Goal: Task Accomplishment & Management: Manage account settings

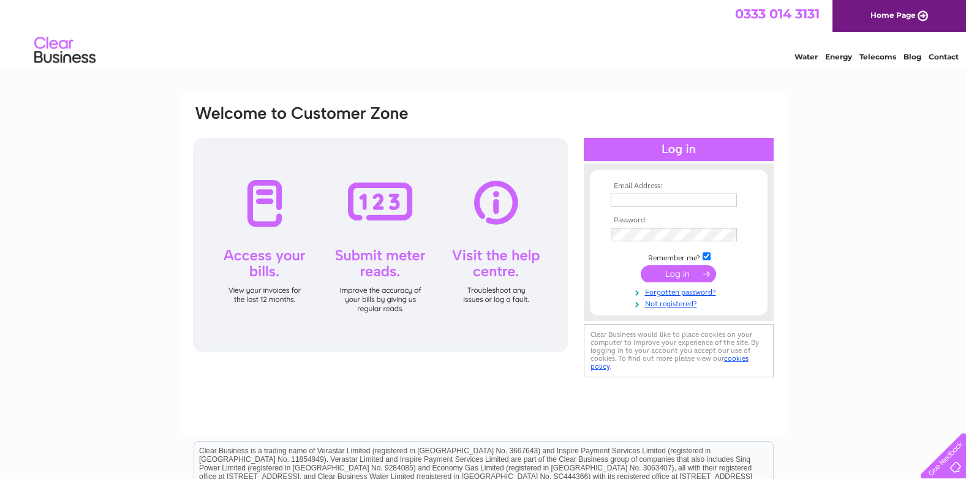
type input "kevanventure@aol.com"
click at [678, 270] on input "submit" at bounding box center [678, 273] width 75 height 17
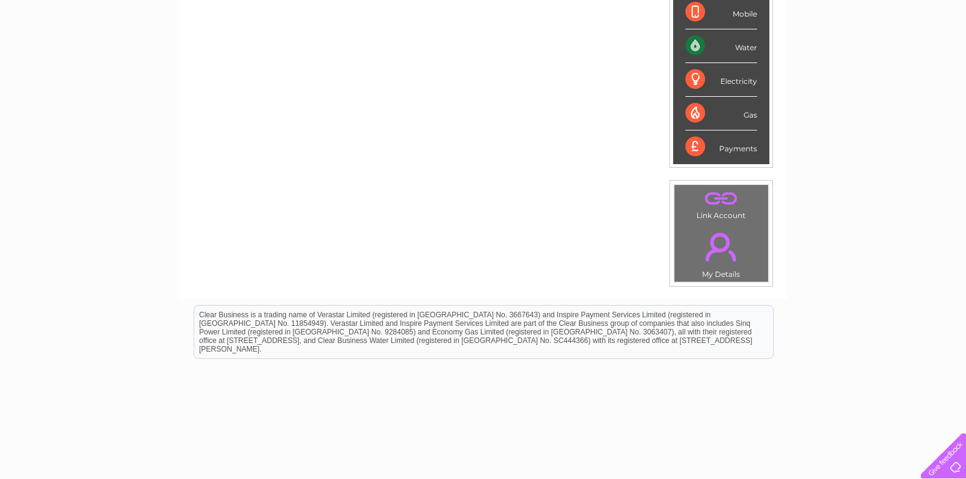
scroll to position [311, 0]
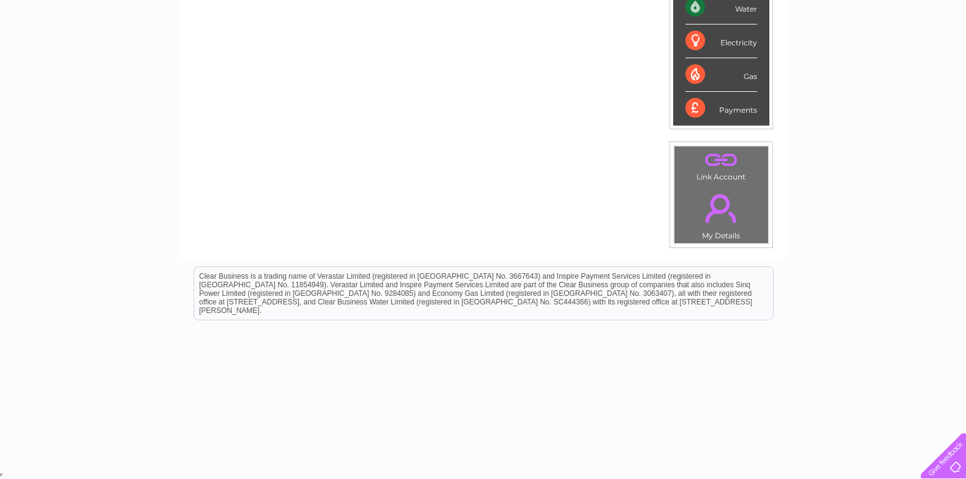
click at [723, 233] on td ". My Details" at bounding box center [721, 214] width 95 height 60
click at [716, 211] on link "." at bounding box center [722, 208] width 88 height 43
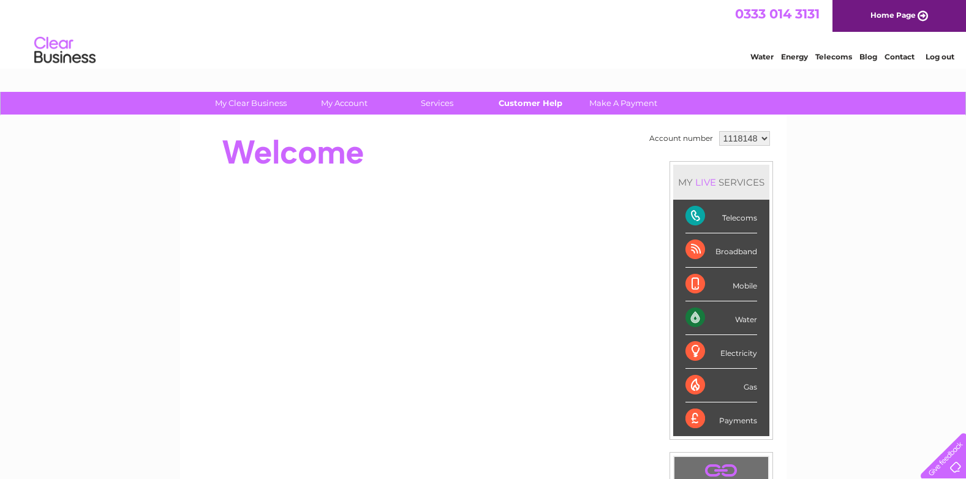
click at [531, 102] on link "Customer Help" at bounding box center [530, 103] width 101 height 23
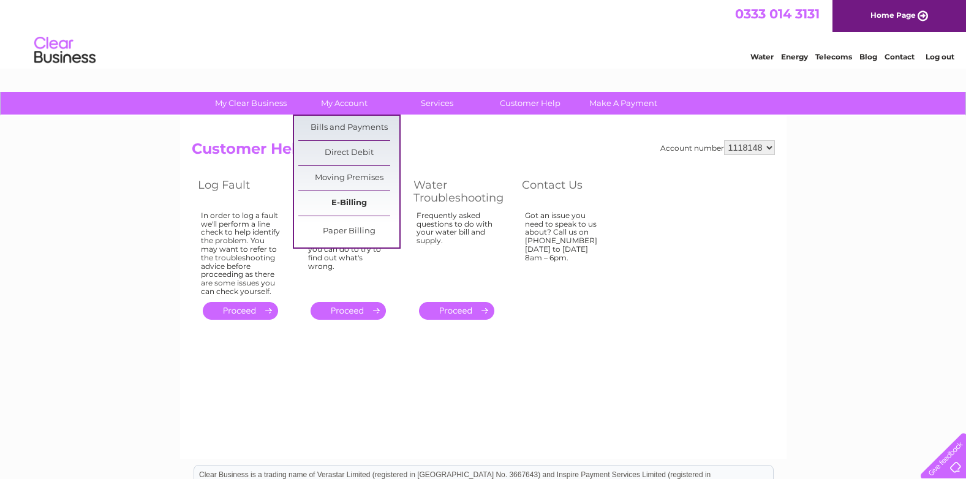
click at [349, 203] on link "E-Billing" at bounding box center [348, 203] width 101 height 25
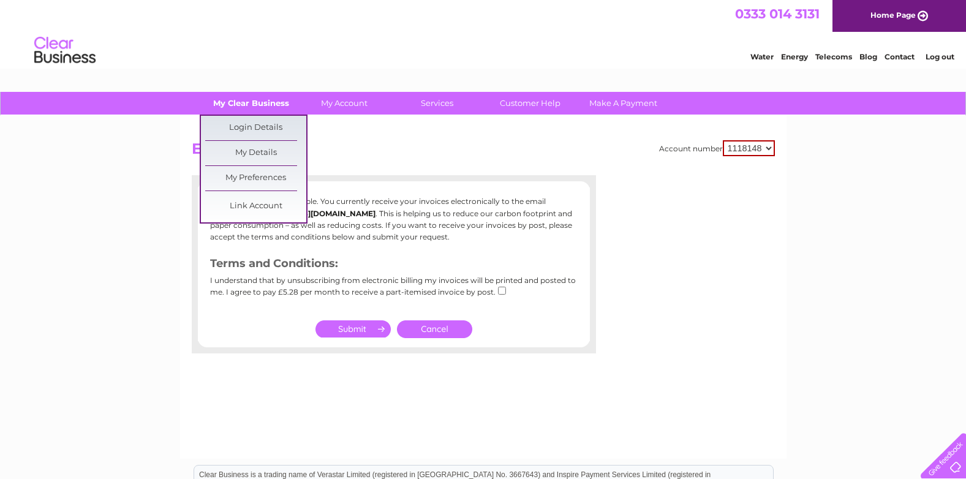
click at [241, 101] on link "My Clear Business" at bounding box center [250, 103] width 101 height 23
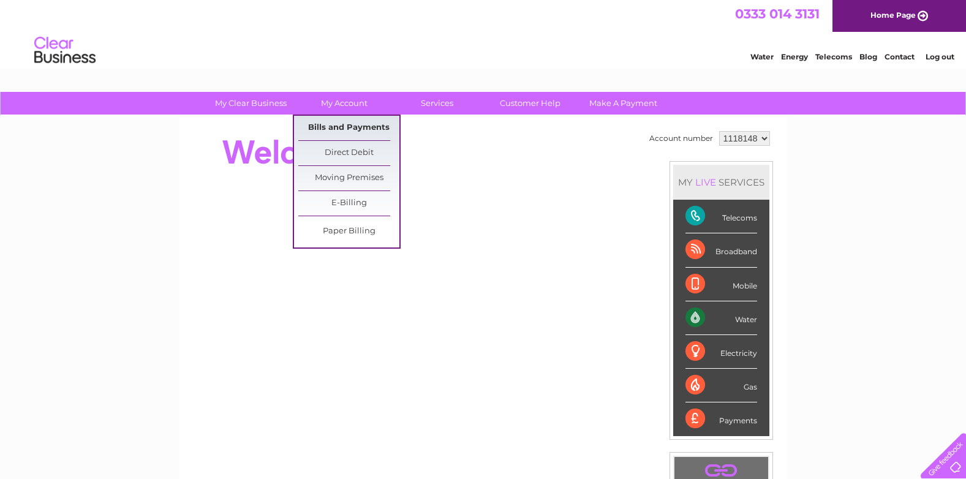
click at [326, 124] on link "Bills and Payments" at bounding box center [348, 128] width 101 height 25
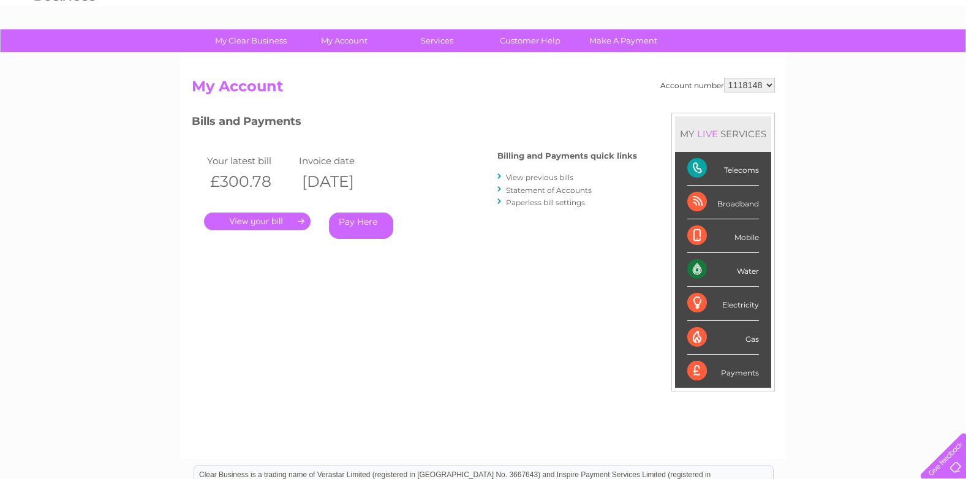
scroll to position [61, 0]
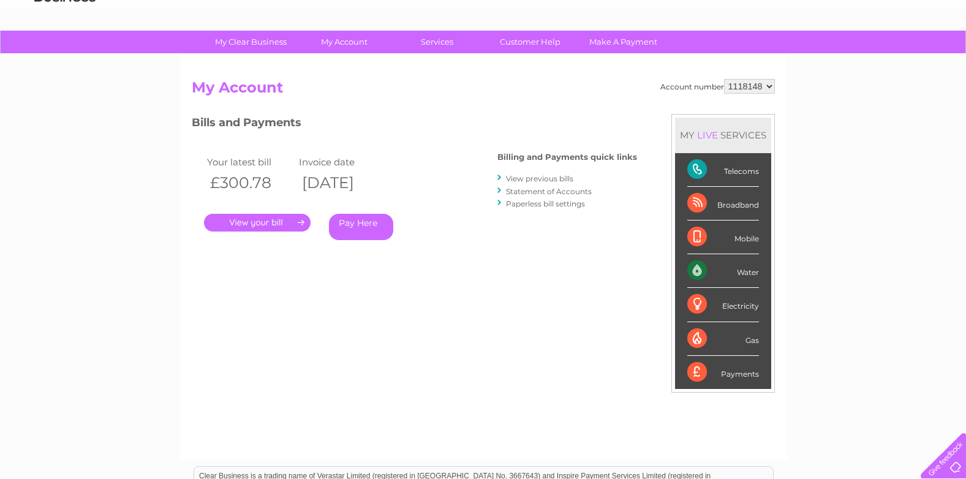
click at [265, 223] on link "." at bounding box center [257, 223] width 107 height 18
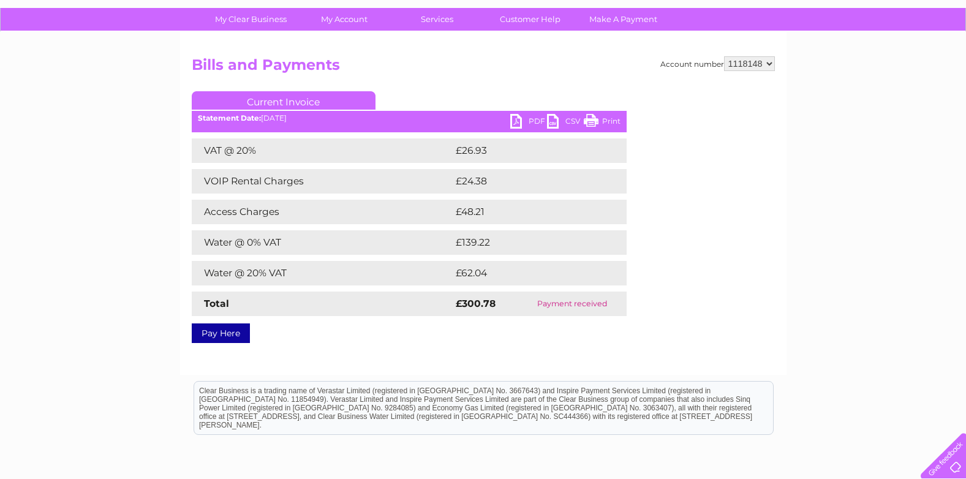
scroll to position [88, 0]
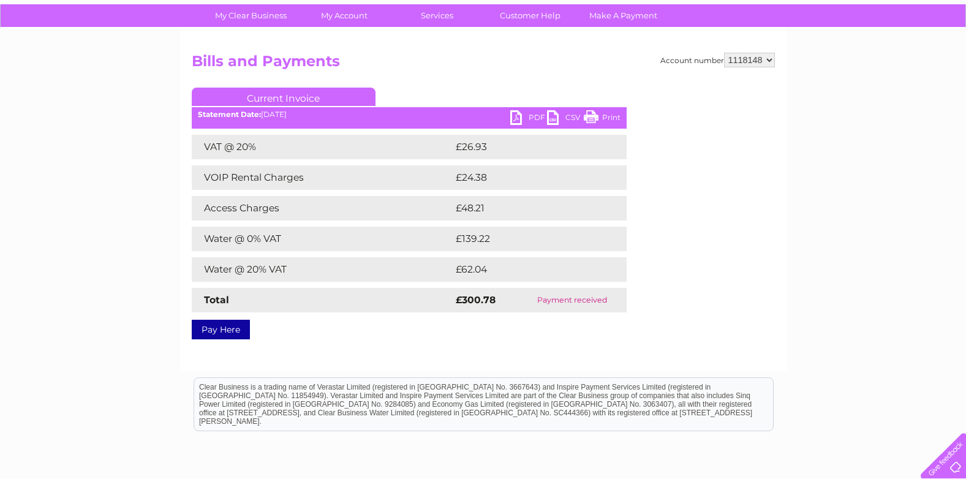
click at [603, 116] on link "Print" at bounding box center [602, 119] width 37 height 18
click at [514, 118] on link "PDF" at bounding box center [528, 119] width 37 height 18
click at [514, 115] on link "PDF" at bounding box center [528, 119] width 37 height 18
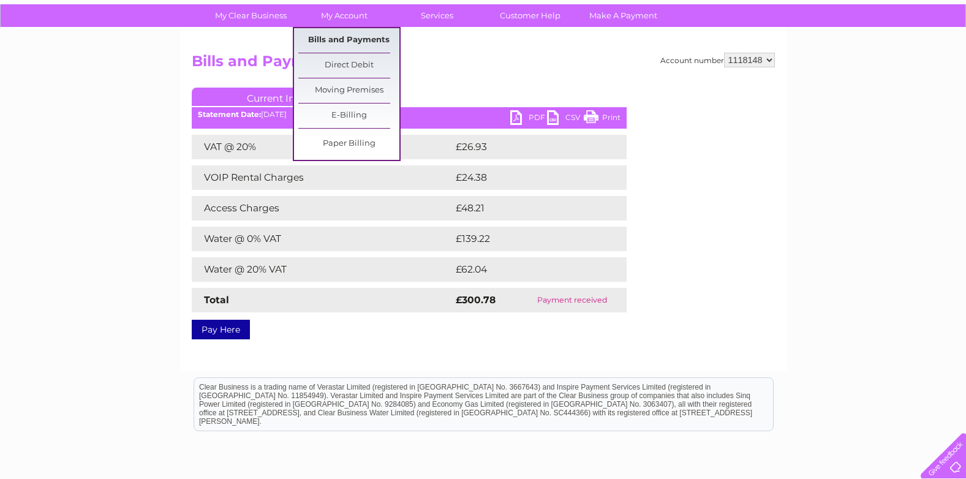
click at [349, 37] on link "Bills and Payments" at bounding box center [348, 40] width 101 height 25
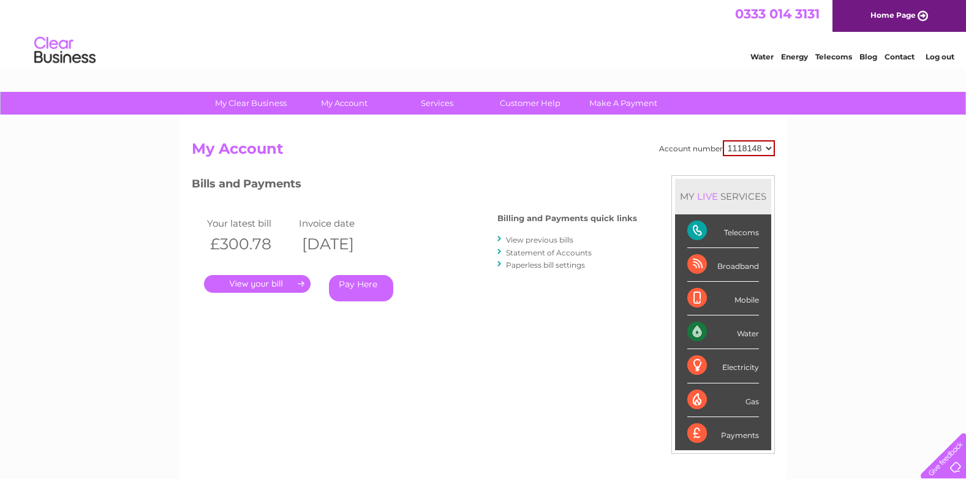
click at [545, 240] on link "View previous bills" at bounding box center [539, 239] width 67 height 9
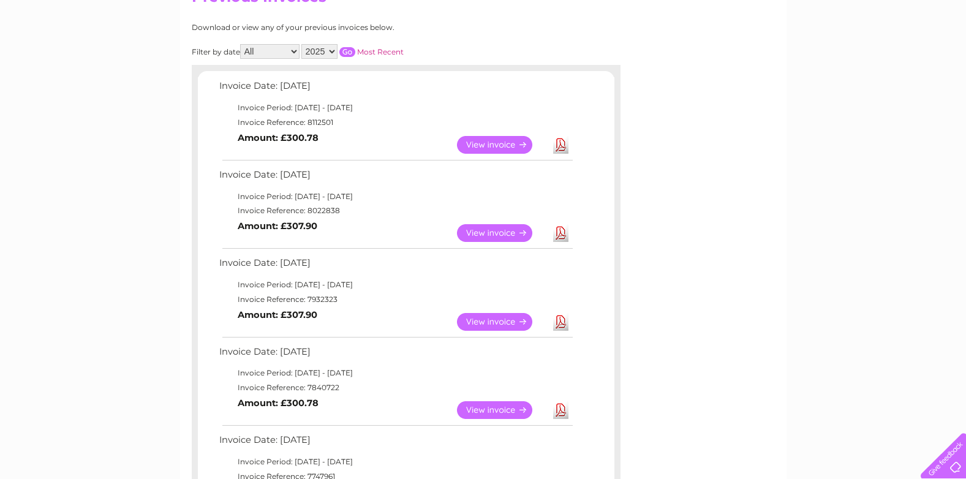
scroll to position [172, 0]
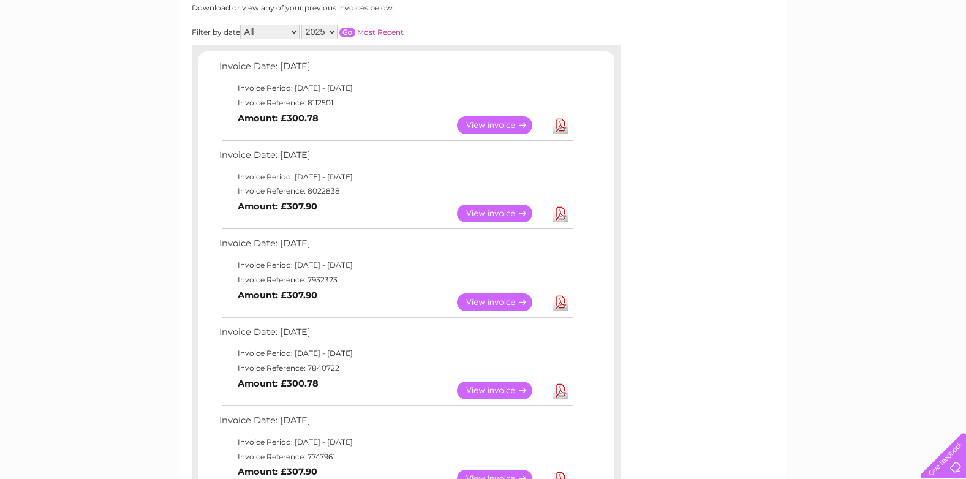
click at [494, 213] on link "View" at bounding box center [502, 214] width 90 height 18
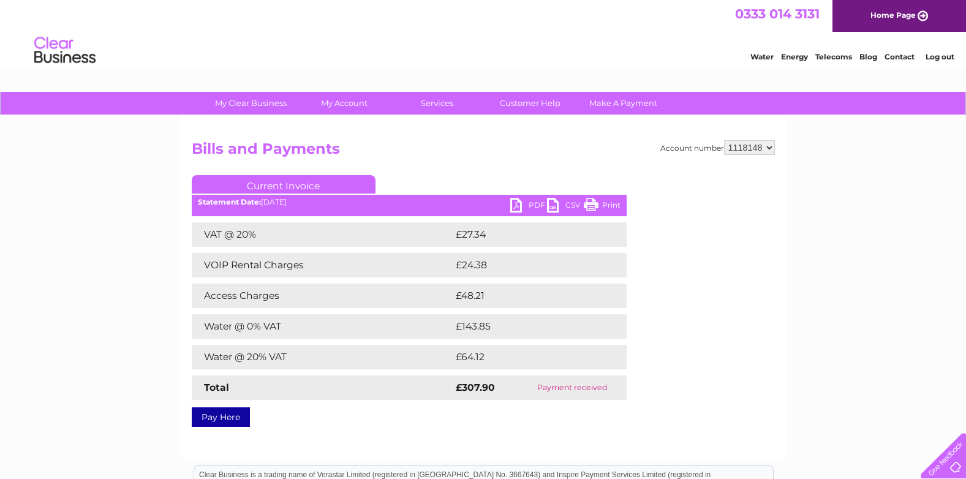
click at [515, 206] on link "PDF" at bounding box center [528, 207] width 37 height 18
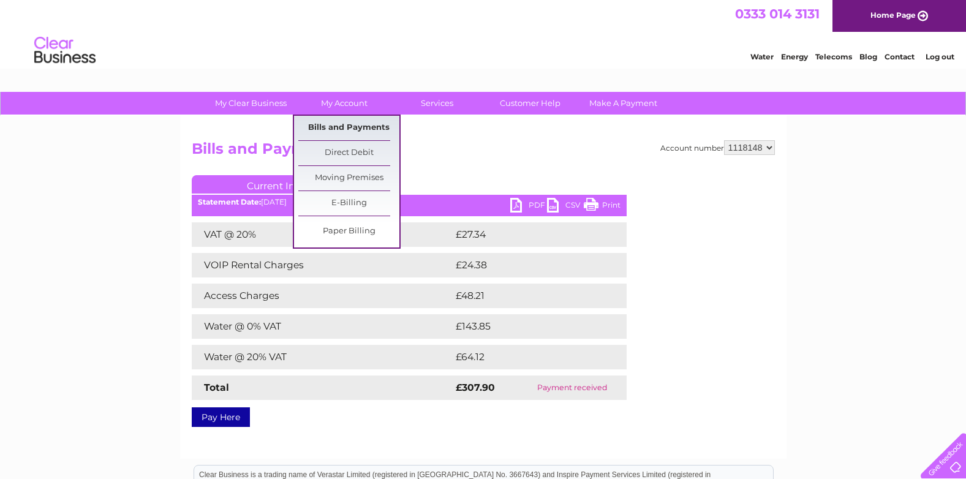
click at [358, 122] on link "Bills and Payments" at bounding box center [348, 128] width 101 height 25
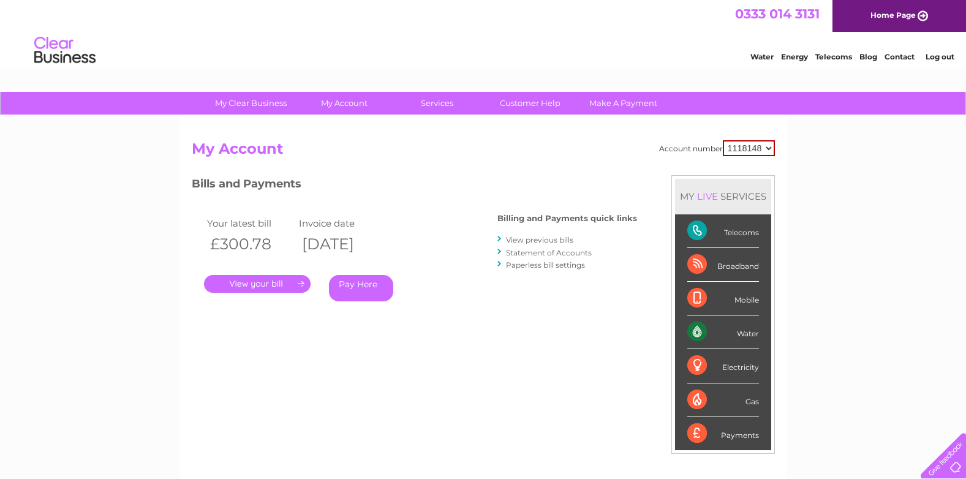
click at [538, 238] on link "View previous bills" at bounding box center [539, 239] width 67 height 9
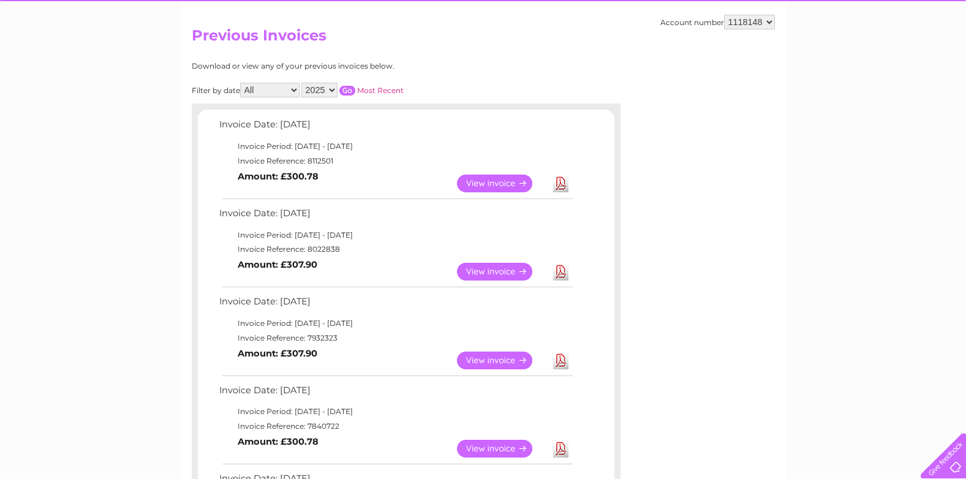
scroll to position [187, 0]
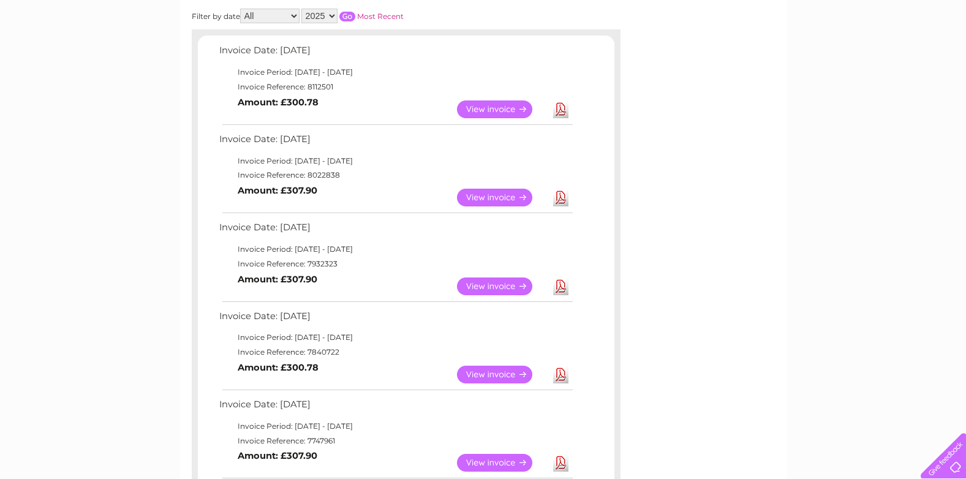
click at [506, 284] on link "View" at bounding box center [502, 287] width 90 height 18
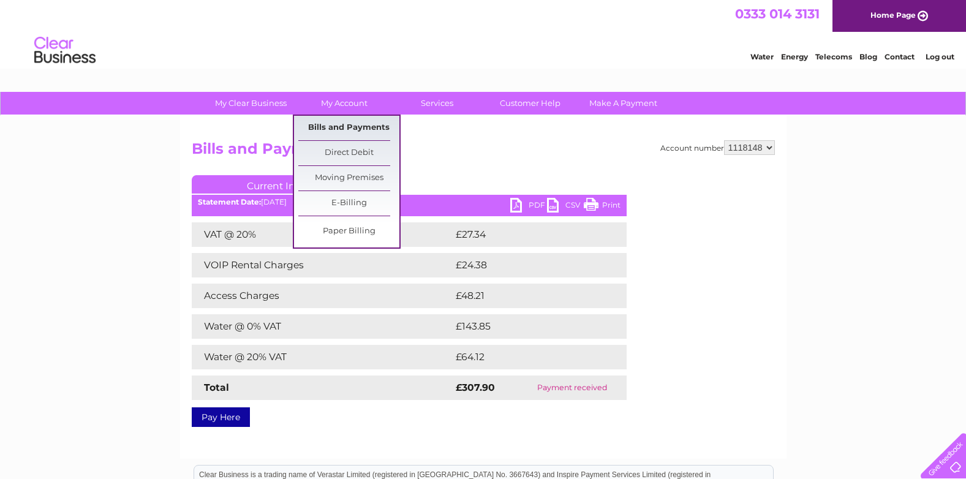
click at [346, 124] on link "Bills and Payments" at bounding box center [348, 128] width 101 height 25
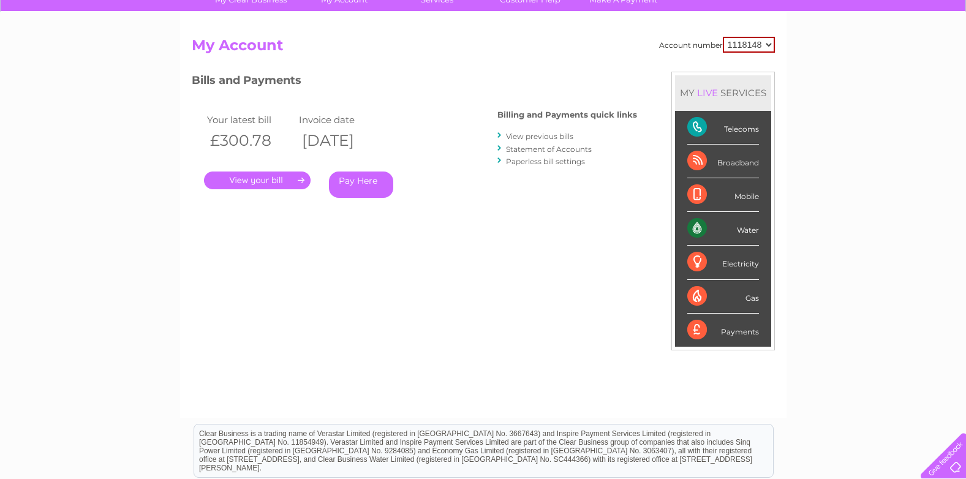
scroll to position [78, 0]
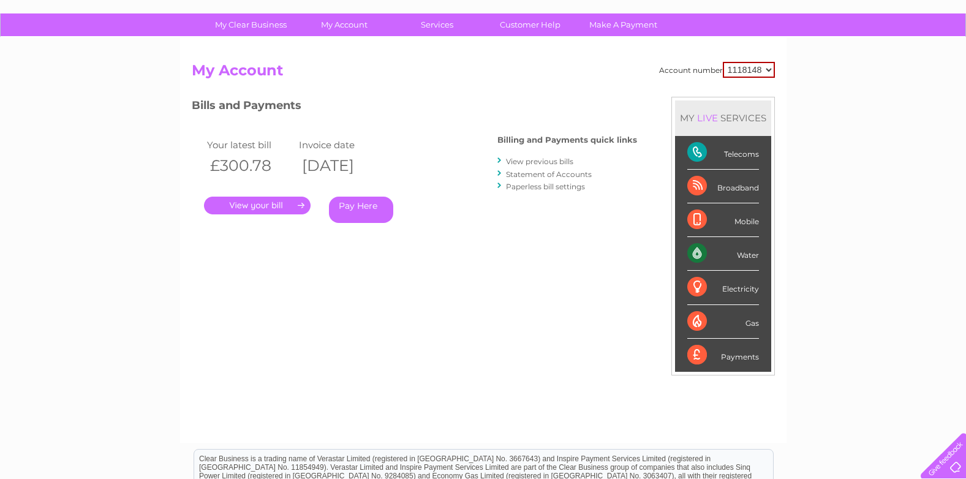
click at [257, 203] on link "." at bounding box center [257, 206] width 107 height 18
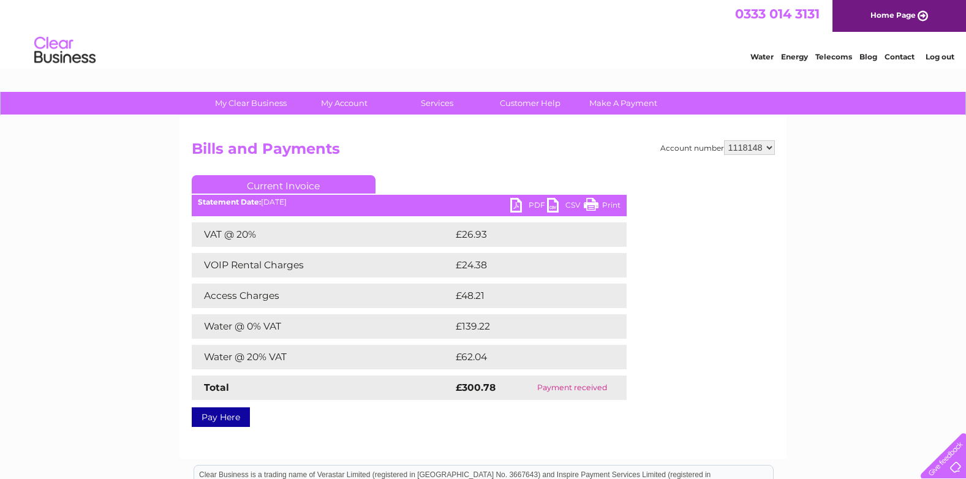
click at [515, 205] on link "PDF" at bounding box center [528, 207] width 37 height 18
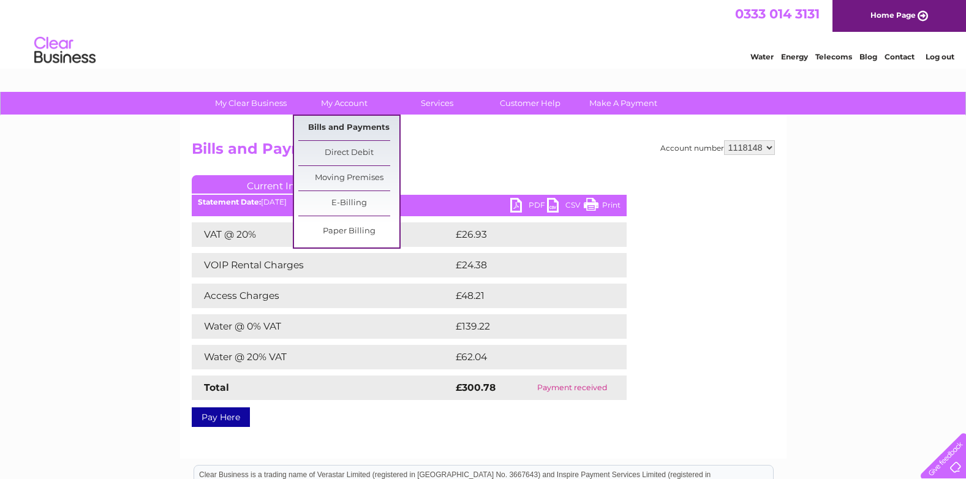
click at [352, 123] on link "Bills and Payments" at bounding box center [348, 128] width 101 height 25
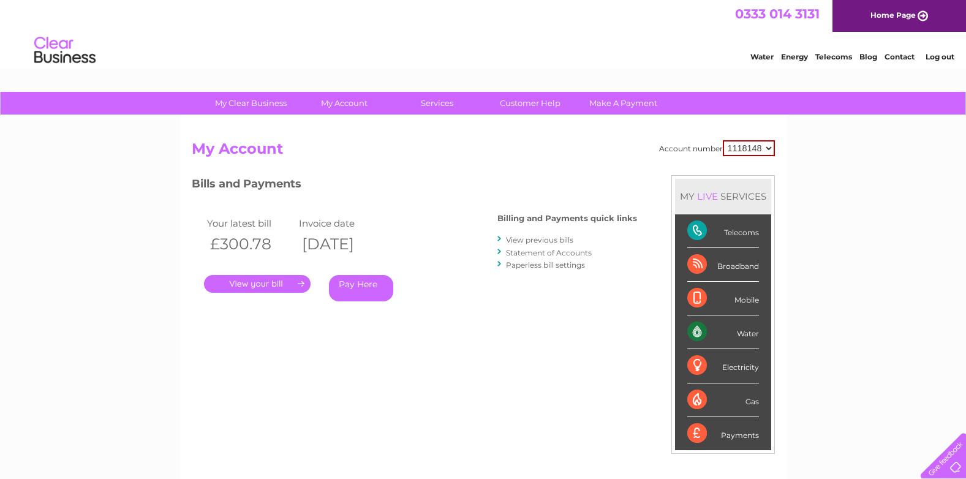
click at [548, 240] on link "View previous bills" at bounding box center [539, 239] width 67 height 9
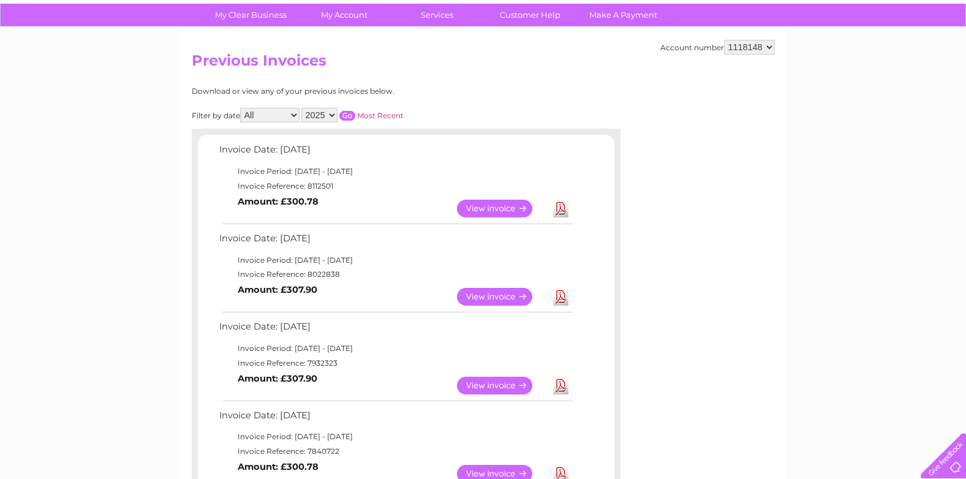
scroll to position [175, 0]
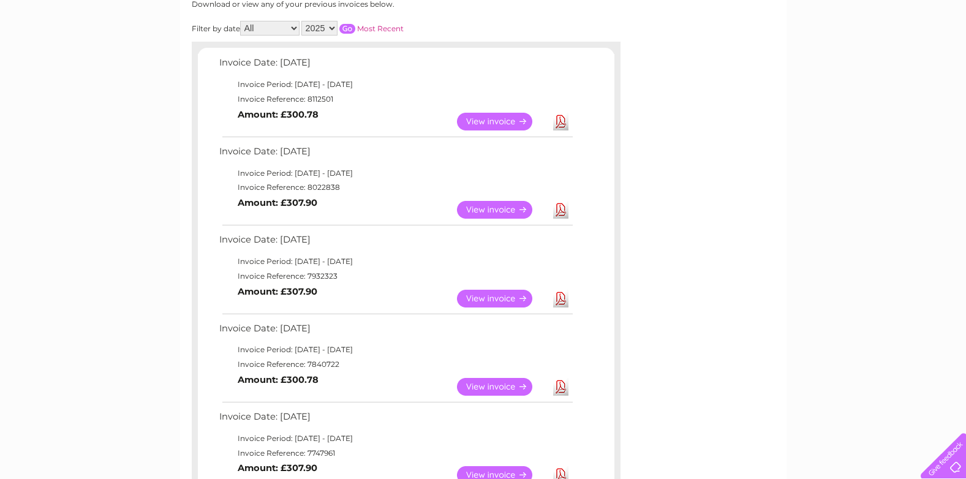
click at [490, 298] on link "View" at bounding box center [502, 299] width 90 height 18
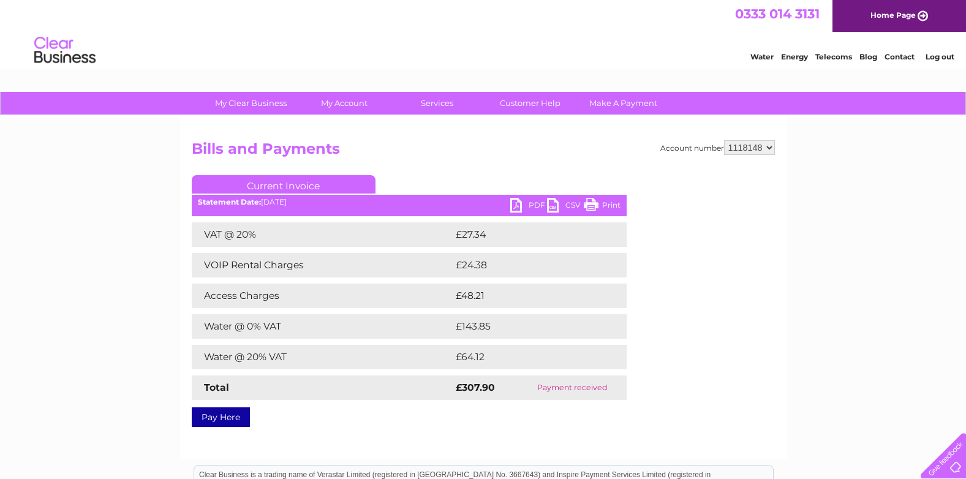
click at [517, 205] on link "PDF" at bounding box center [528, 207] width 37 height 18
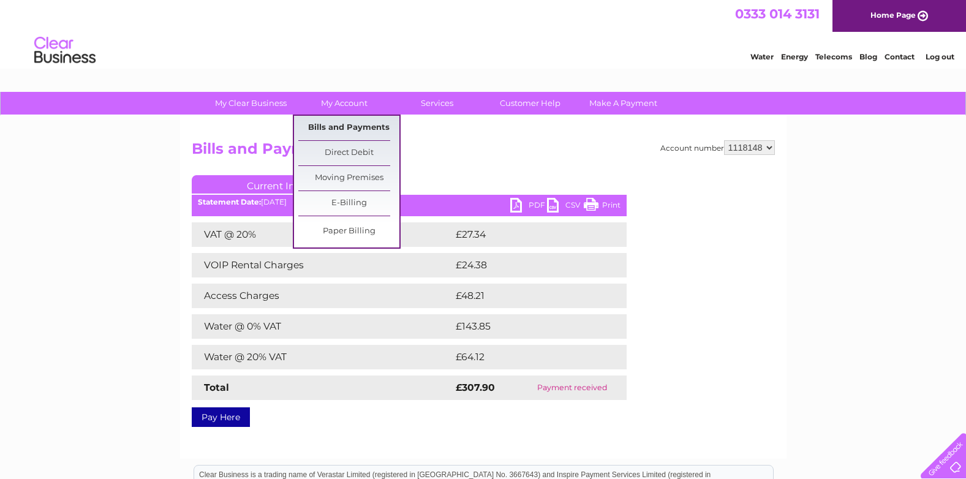
click at [343, 121] on link "Bills and Payments" at bounding box center [348, 128] width 101 height 25
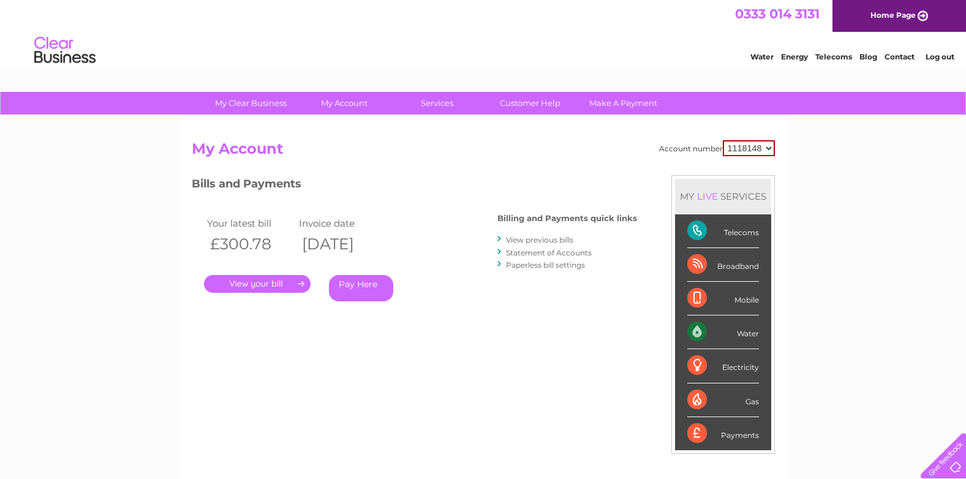
click at [548, 242] on link "View previous bills" at bounding box center [539, 239] width 67 height 9
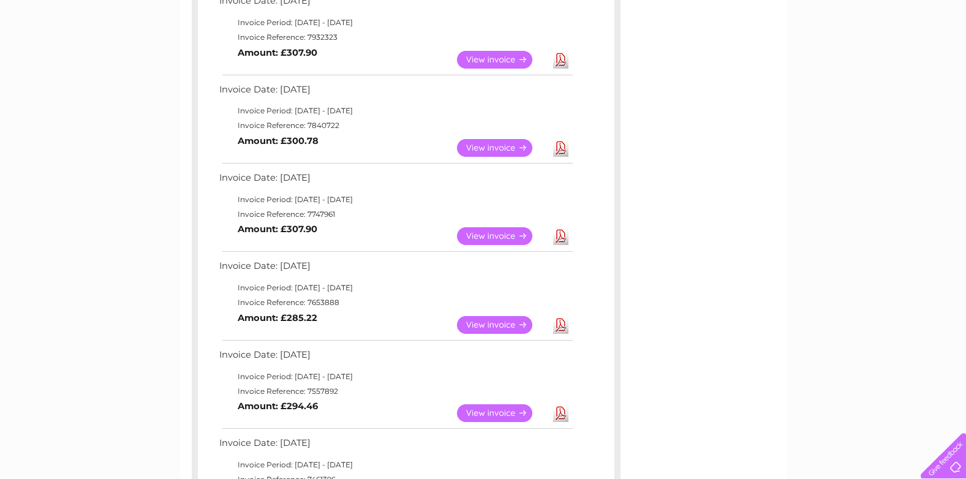
scroll to position [513, 0]
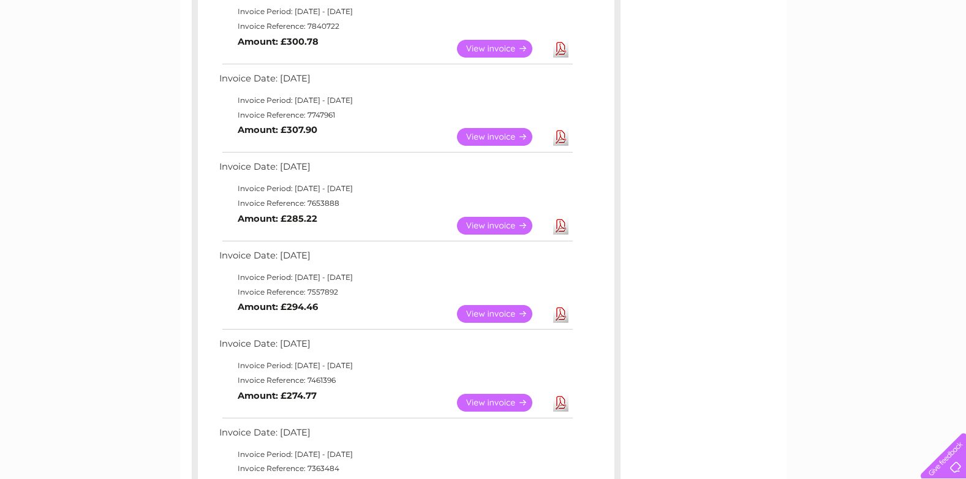
click at [497, 135] on link "View" at bounding box center [502, 137] width 90 height 18
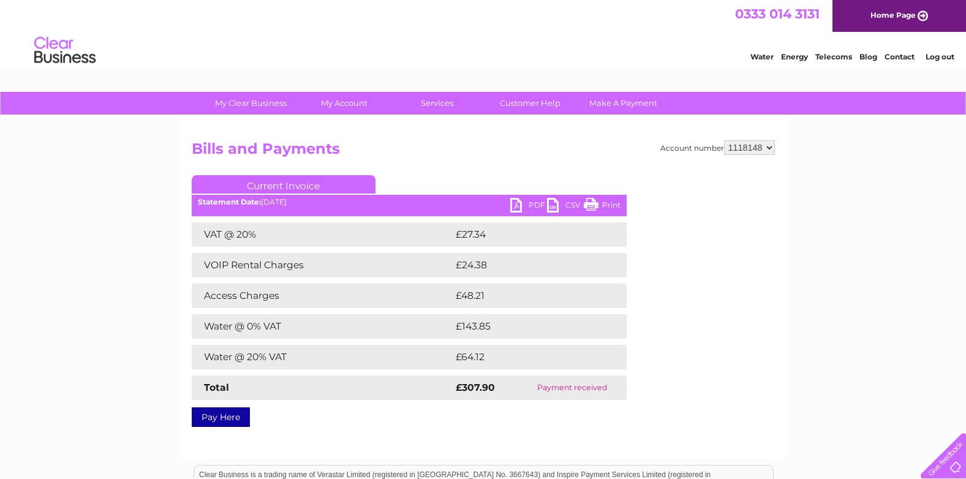
click at [512, 205] on link "PDF" at bounding box center [528, 207] width 37 height 18
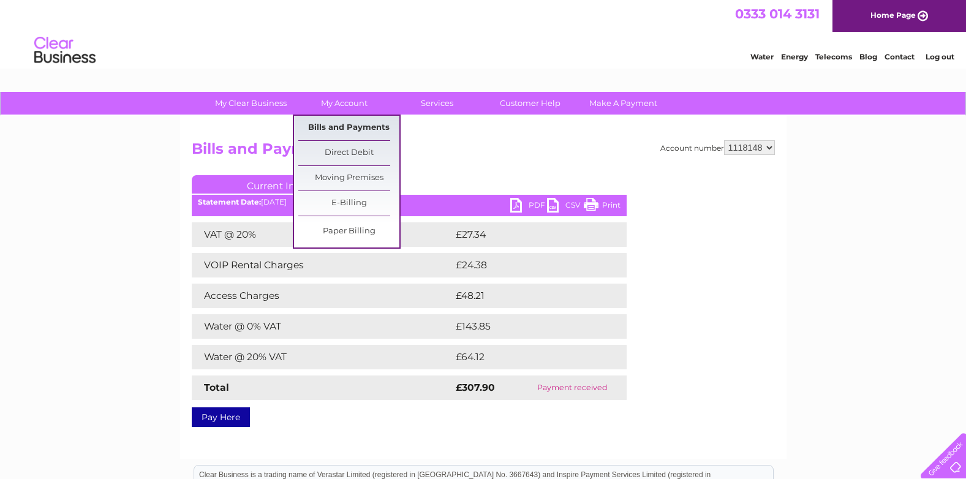
click at [350, 120] on link "Bills and Payments" at bounding box center [348, 128] width 101 height 25
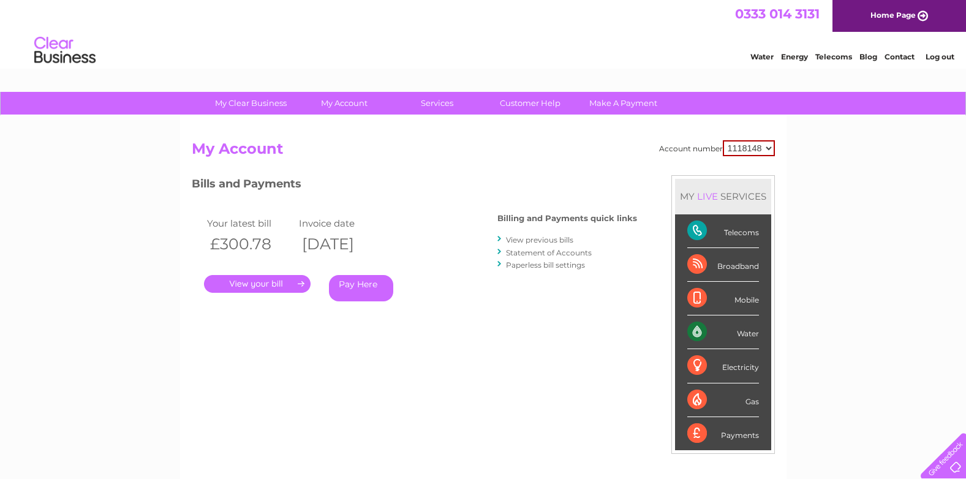
click at [553, 240] on link "View previous bills" at bounding box center [539, 239] width 67 height 9
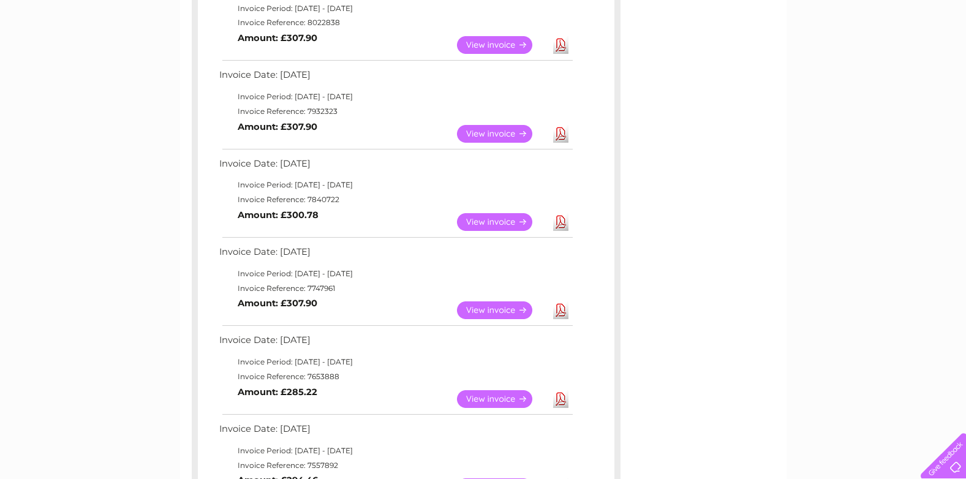
scroll to position [325, 0]
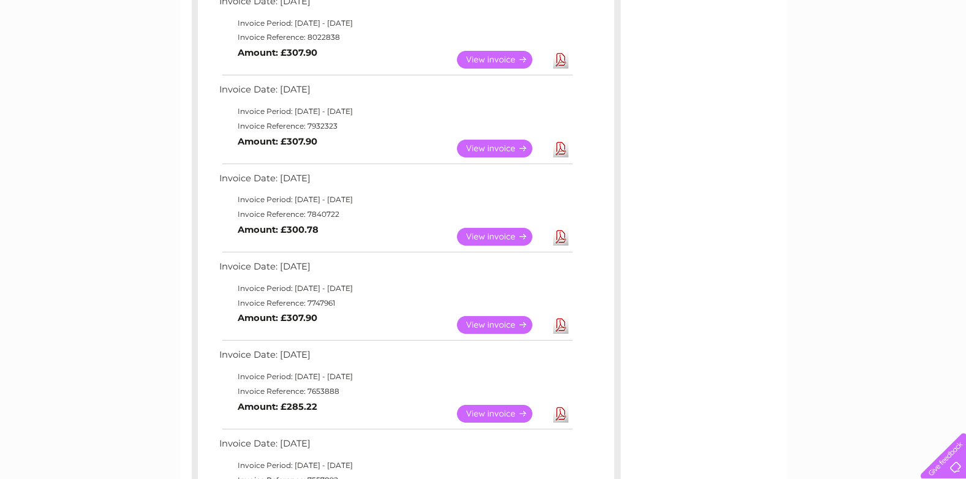
click at [497, 231] on link "View" at bounding box center [502, 237] width 90 height 18
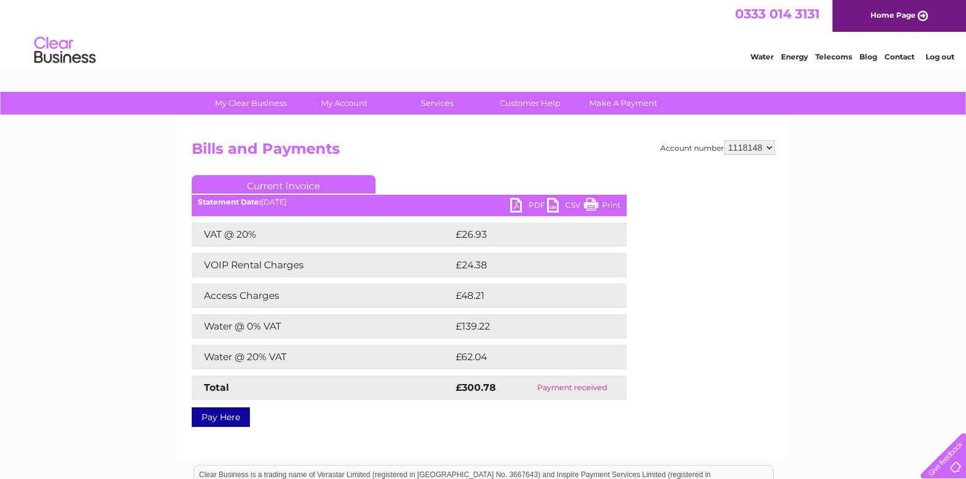
click at [517, 202] on link "PDF" at bounding box center [528, 207] width 37 height 18
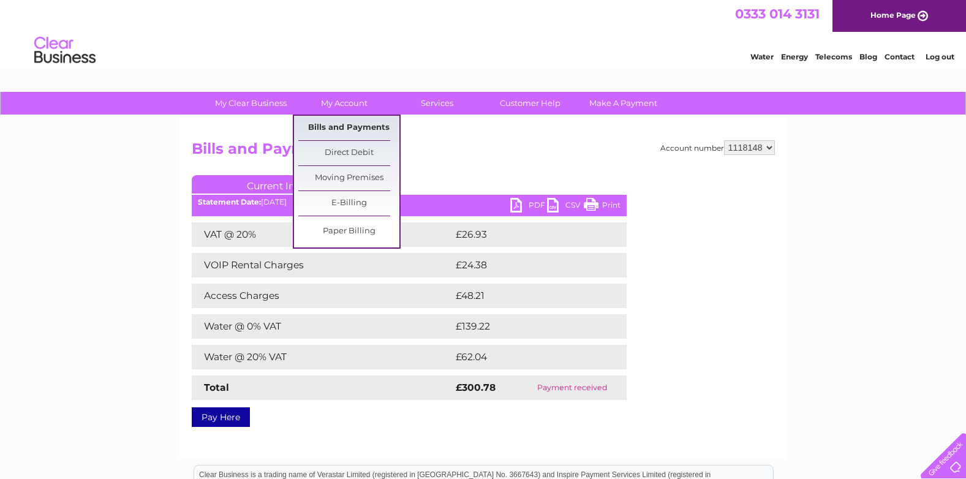
click at [359, 123] on link "Bills and Payments" at bounding box center [348, 128] width 101 height 25
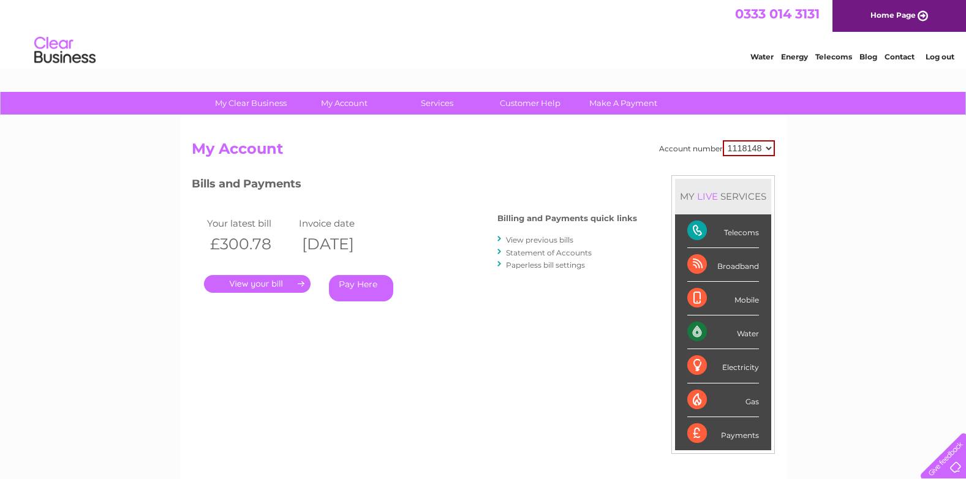
click at [543, 238] on link "View previous bills" at bounding box center [539, 239] width 67 height 9
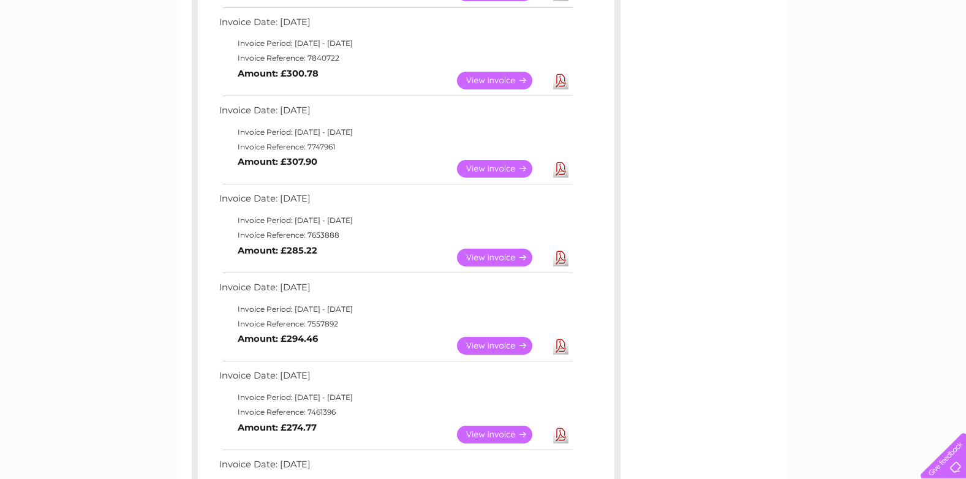
scroll to position [485, 0]
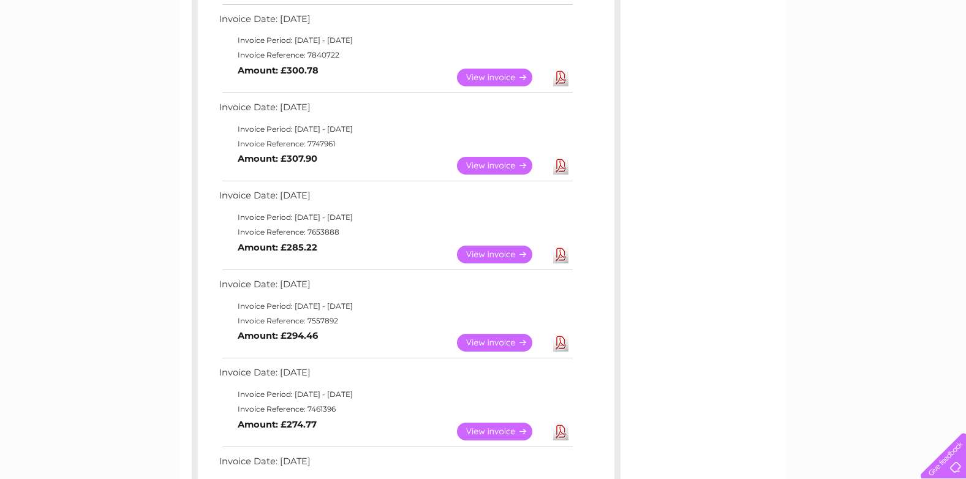
click at [497, 253] on link "View" at bounding box center [502, 255] width 90 height 18
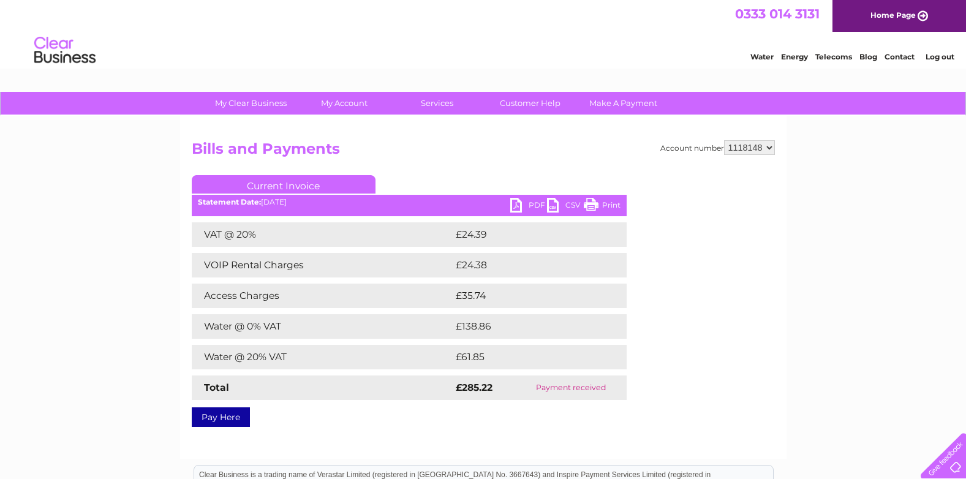
click at [524, 204] on link "PDF" at bounding box center [528, 207] width 37 height 18
